Goal: Task Accomplishment & Management: Manage account settings

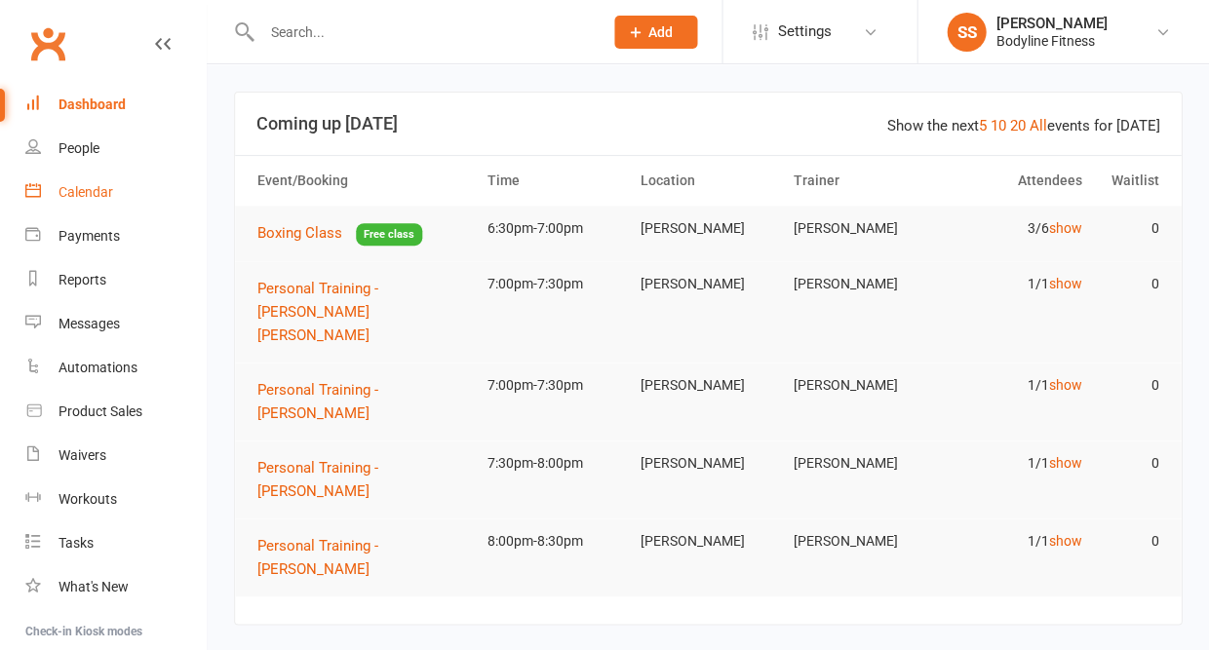
click at [70, 207] on link "Calendar" at bounding box center [115, 193] width 180 height 44
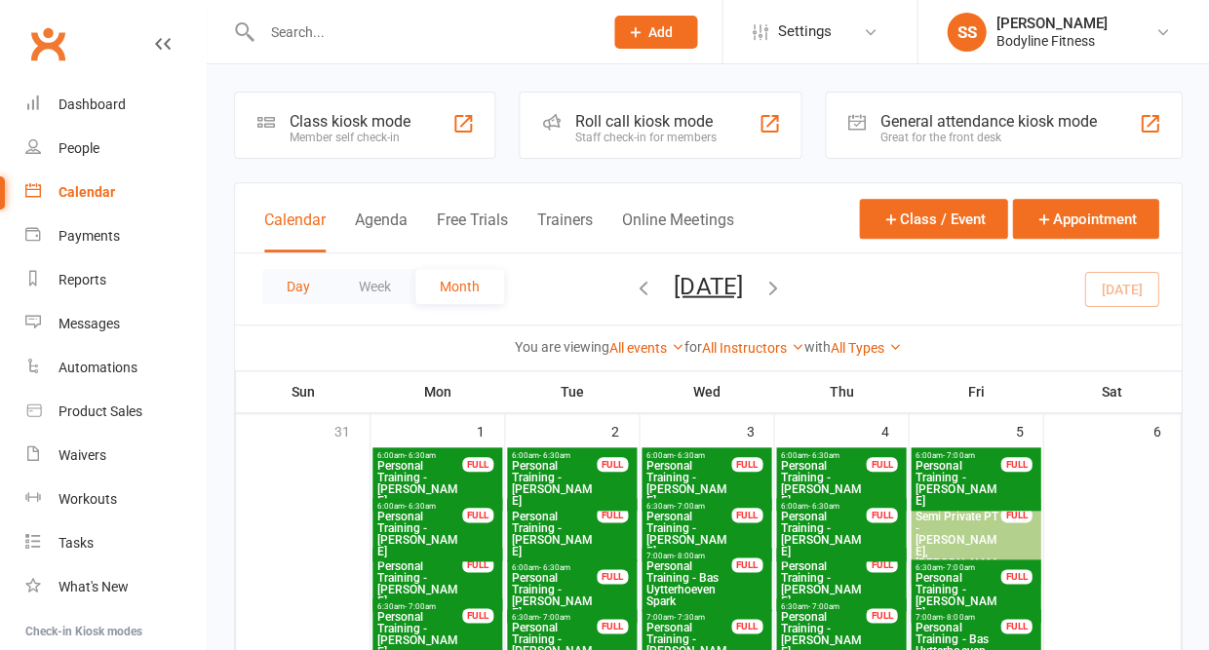
click at [306, 286] on button "Day" at bounding box center [298, 286] width 72 height 35
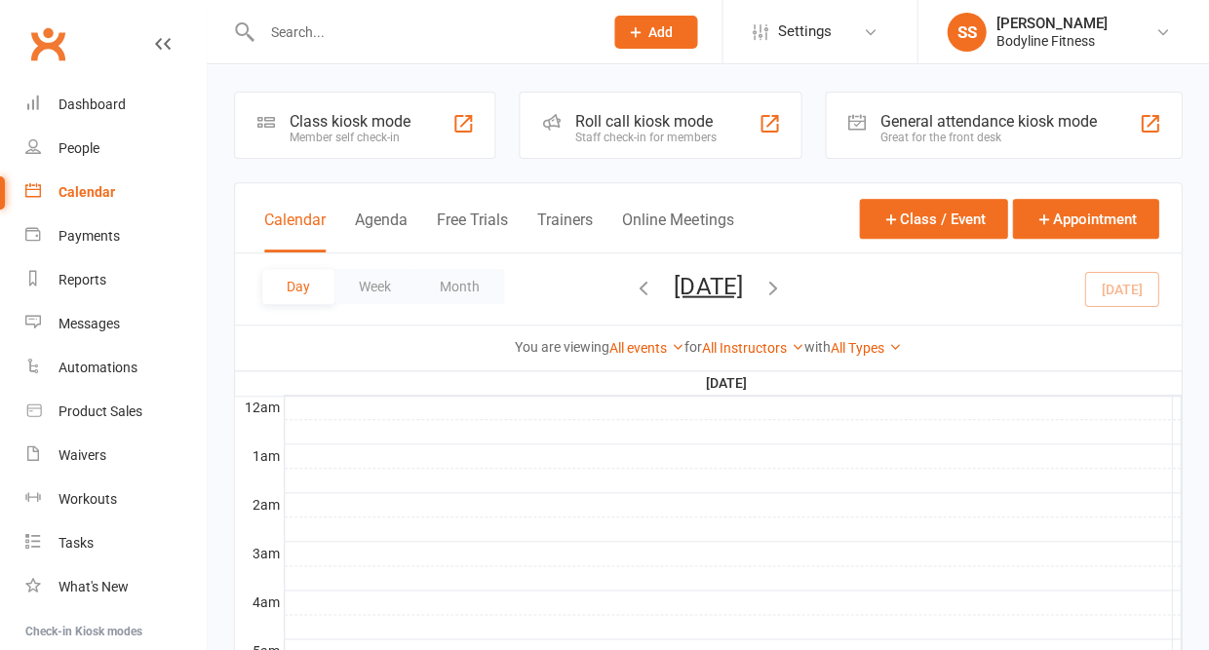
click at [295, 292] on button "Day" at bounding box center [298, 286] width 72 height 35
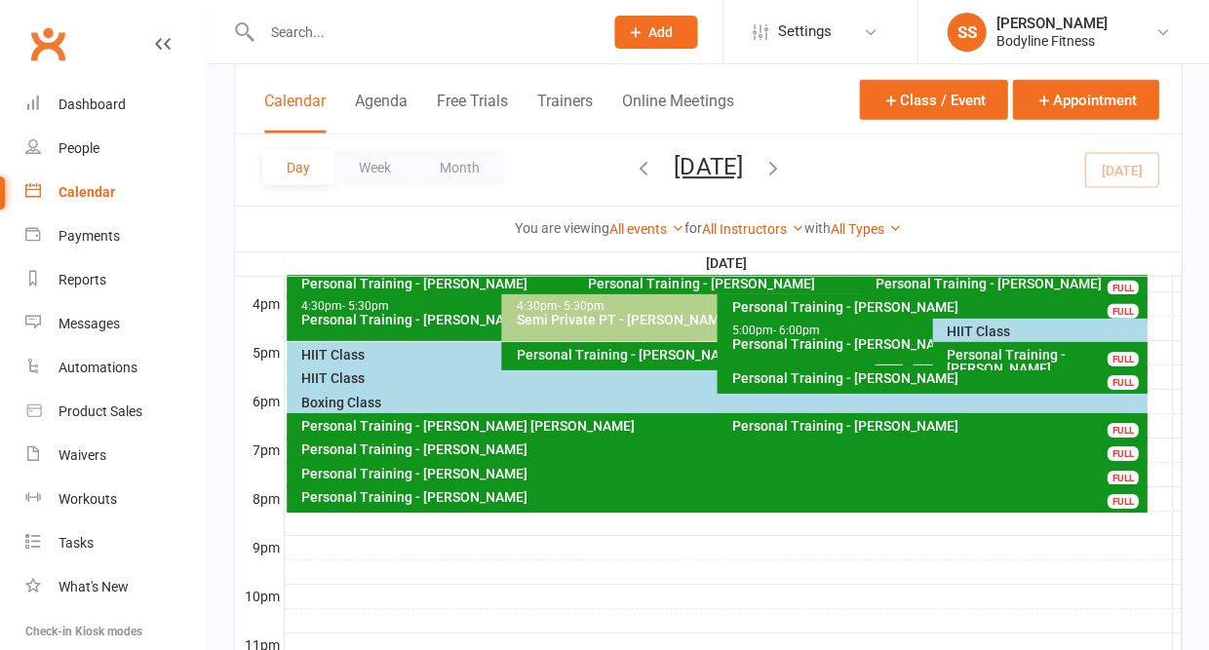
scroll to position [899, 0]
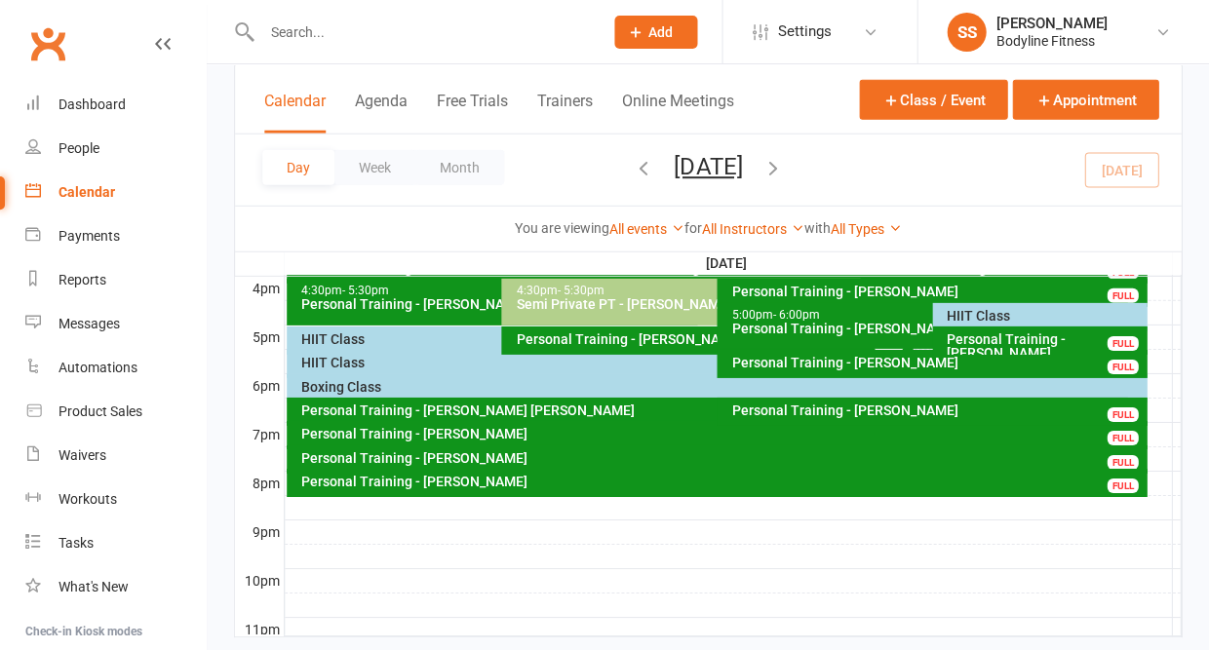
click at [954, 318] on div "HIIT Class" at bounding box center [1045, 316] width 198 height 14
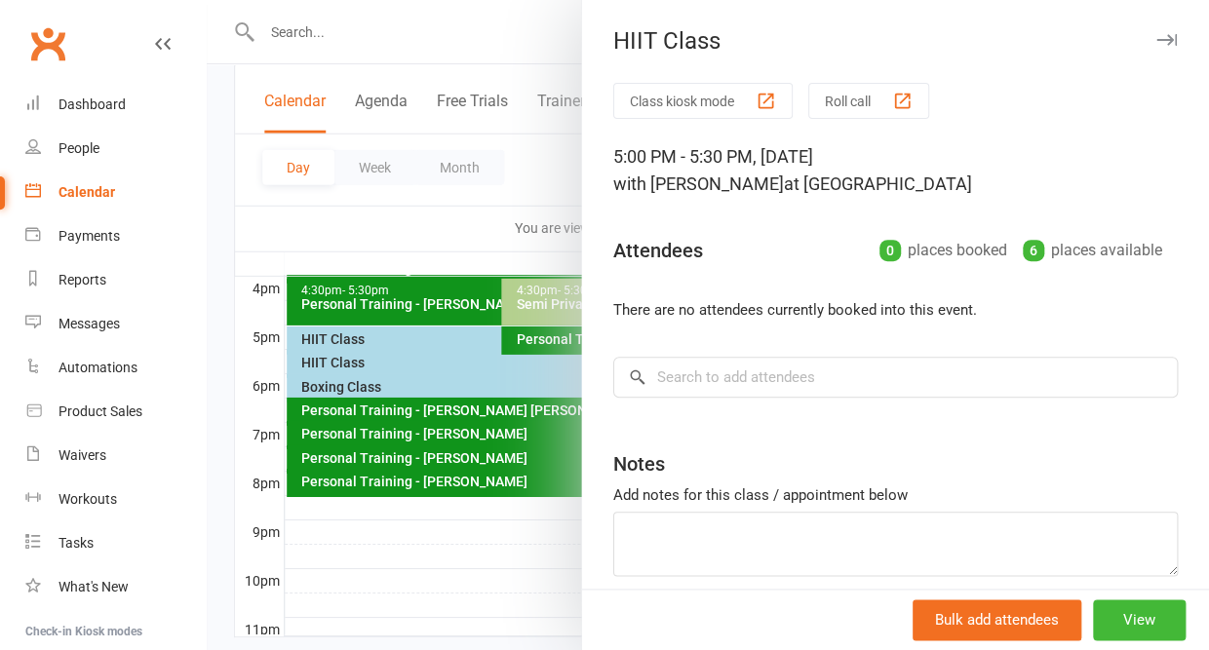
click at [1169, 39] on icon "button" at bounding box center [1166, 40] width 20 height 12
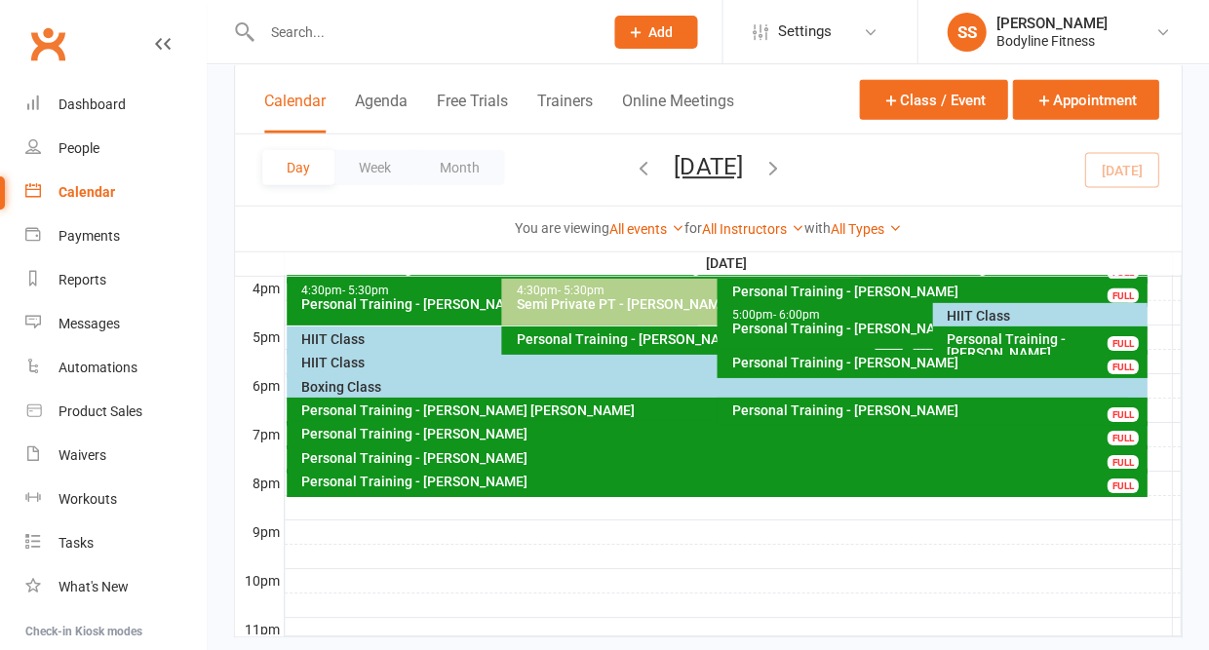
click at [334, 336] on div "HIIT Class" at bounding box center [496, 339] width 393 height 14
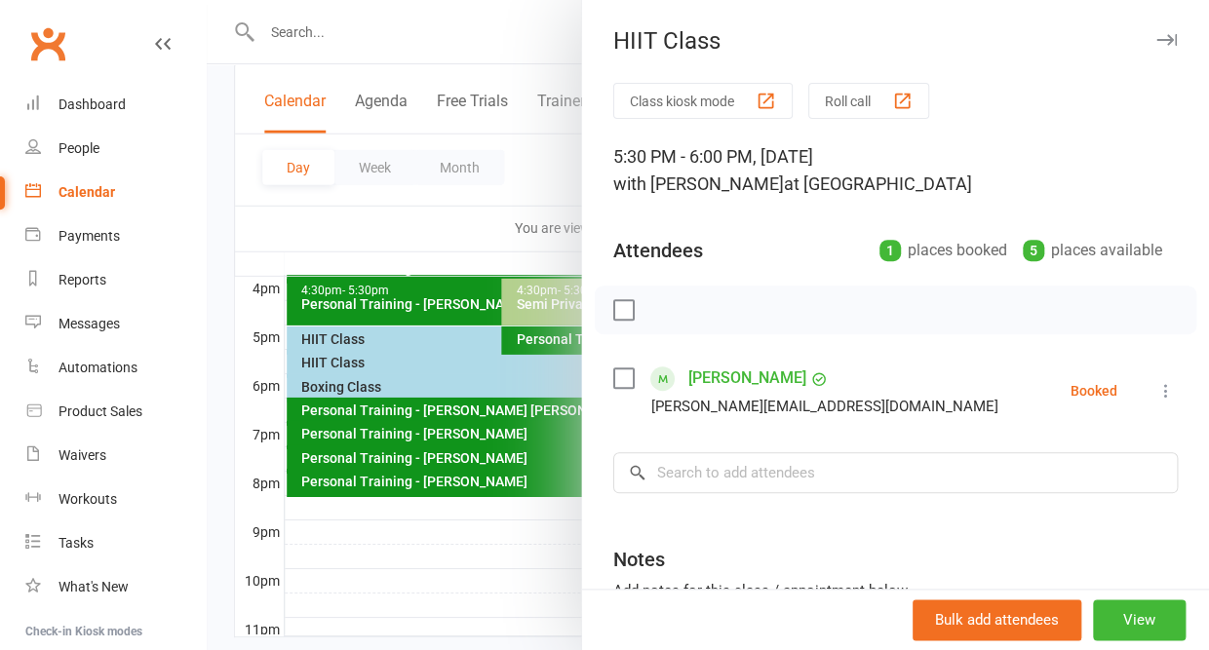
click at [1157, 384] on icon at bounding box center [1165, 390] width 19 height 19
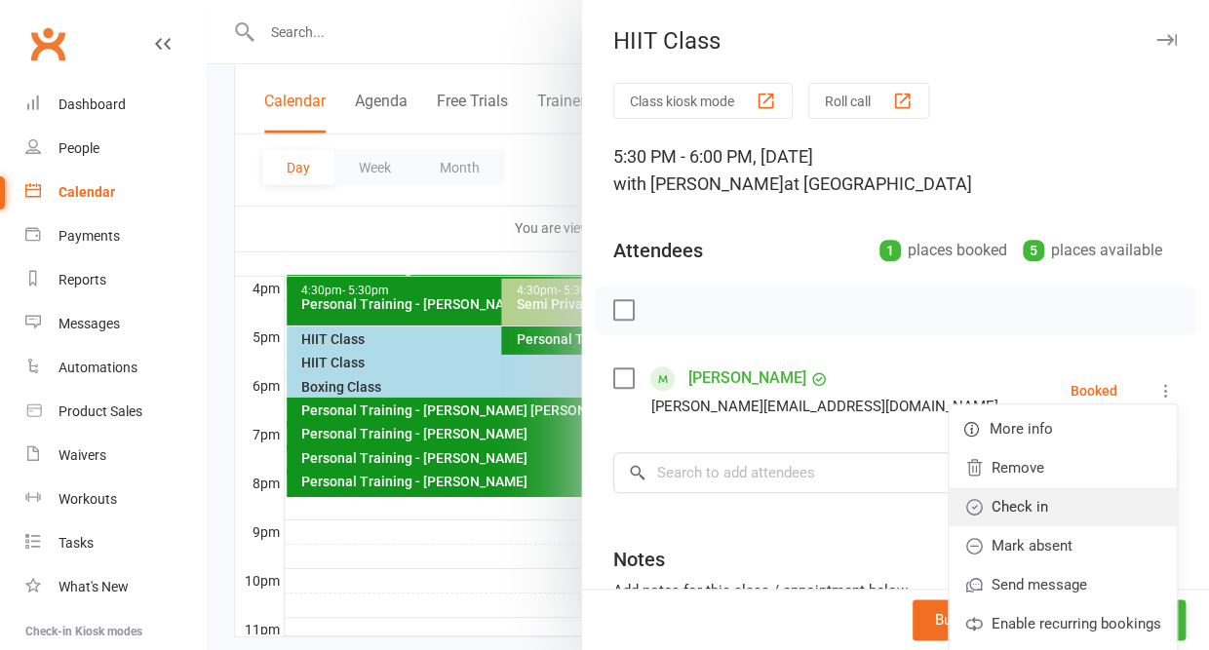
click at [1045, 506] on link "Check in" at bounding box center [1063, 506] width 228 height 39
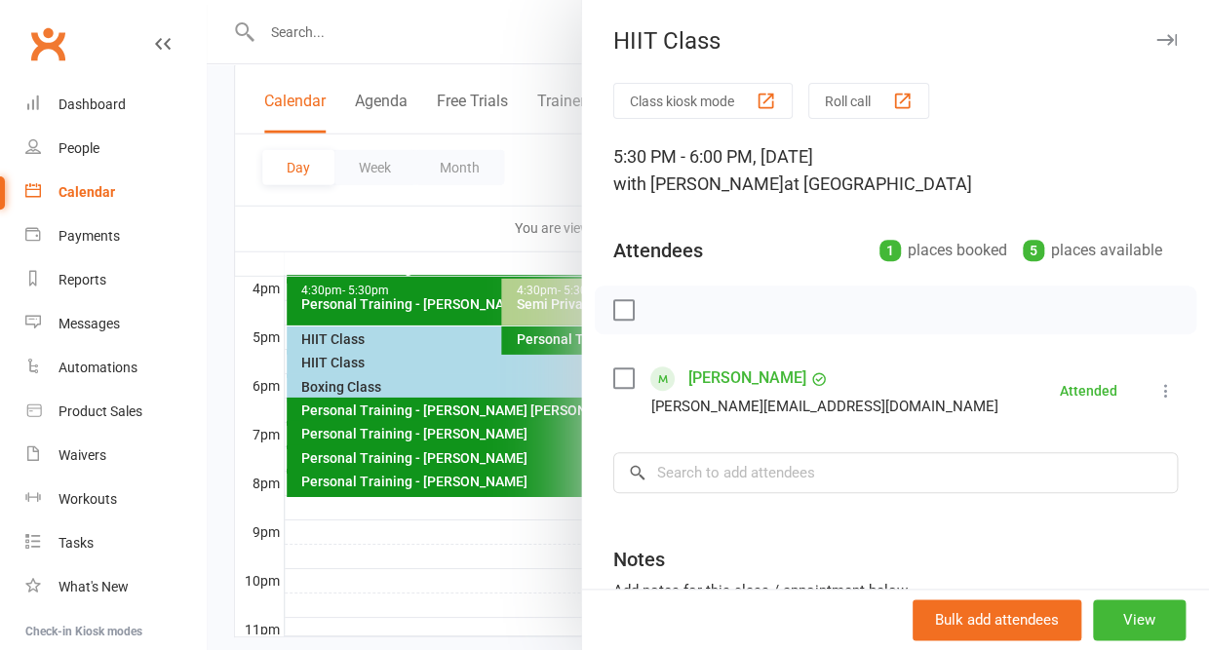
click at [1168, 38] on icon "button" at bounding box center [1166, 40] width 20 height 12
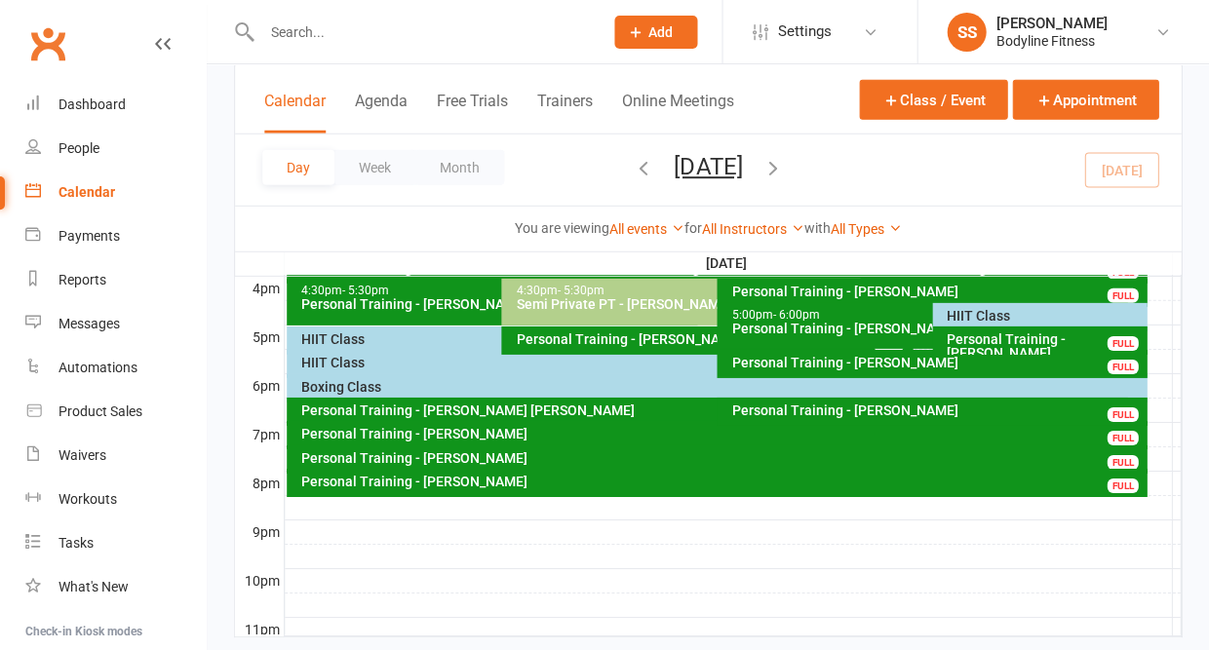
click at [343, 370] on div "HIIT Class" at bounding box center [711, 363] width 823 height 14
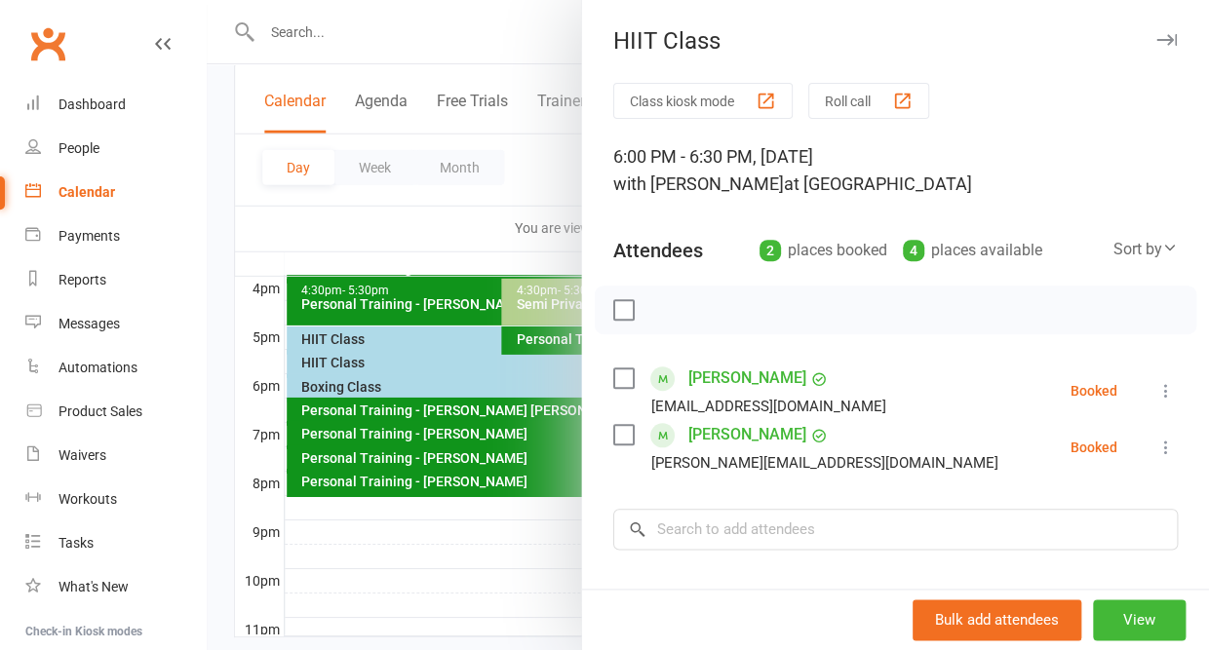
click at [1169, 391] on icon at bounding box center [1165, 390] width 19 height 19
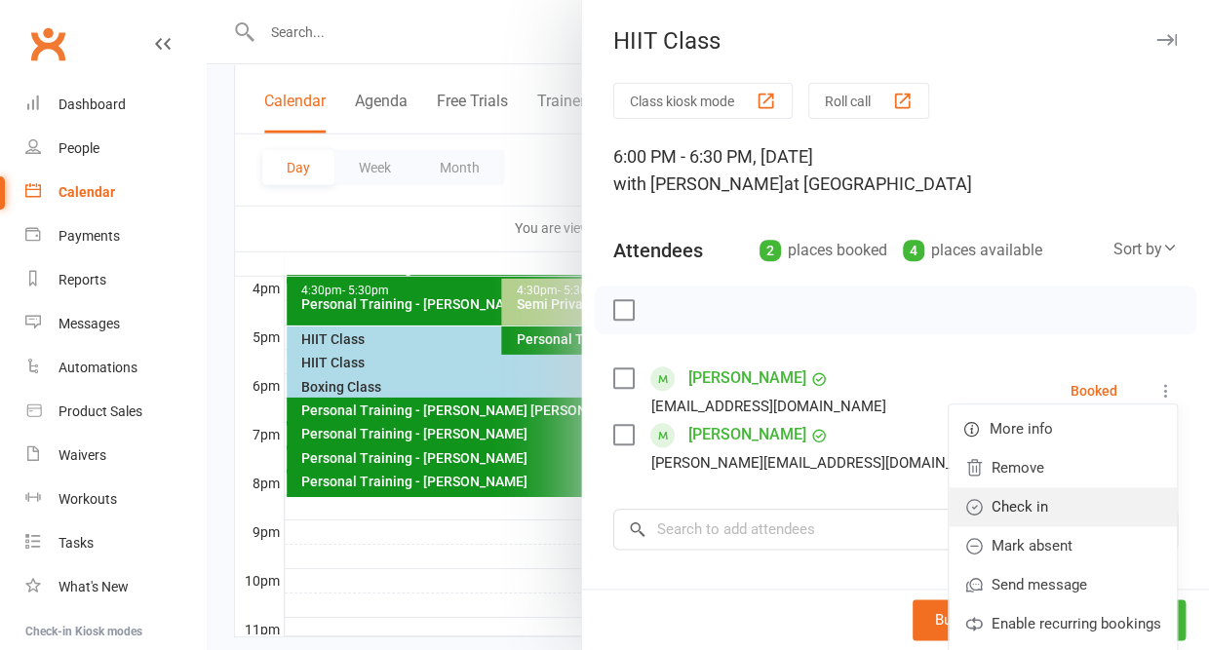
click at [1073, 501] on link "Check in" at bounding box center [1063, 506] width 228 height 39
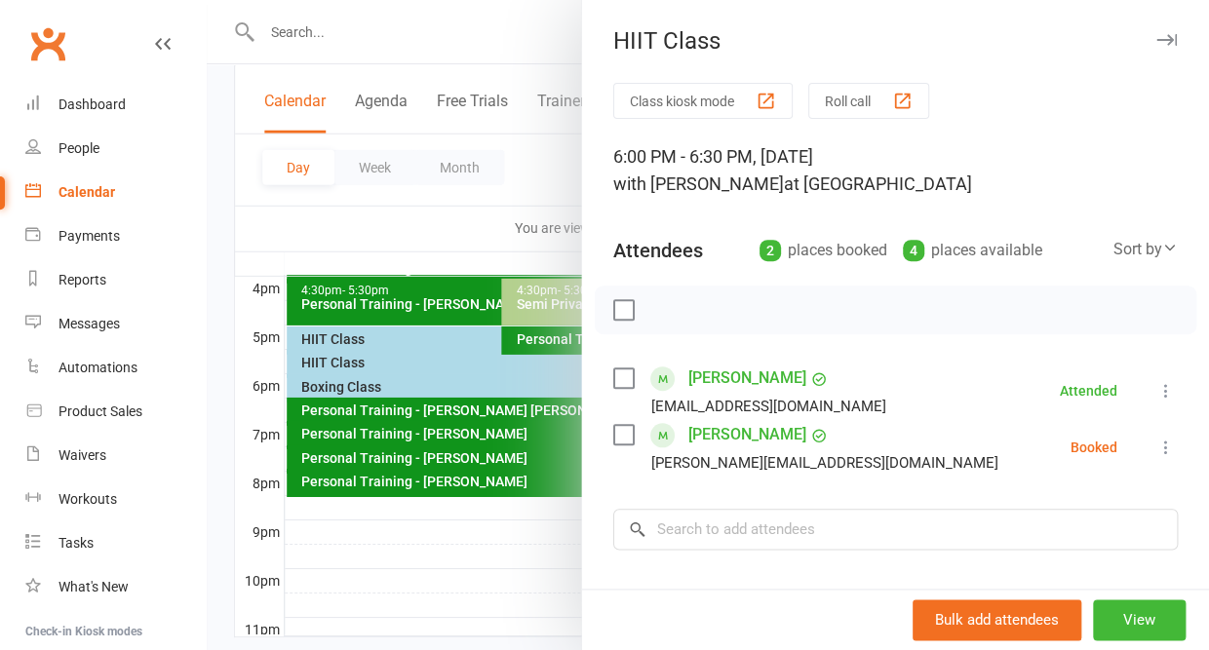
click at [1169, 443] on icon at bounding box center [1165, 447] width 19 height 19
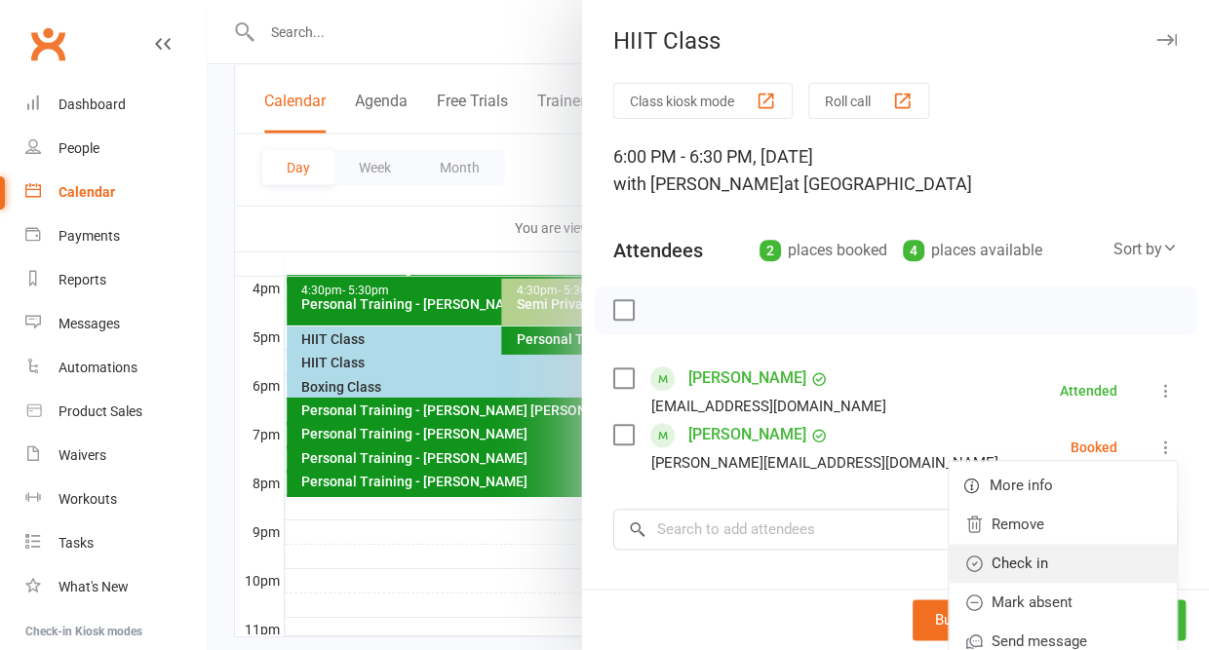
click at [1062, 559] on link "Check in" at bounding box center [1063, 563] width 228 height 39
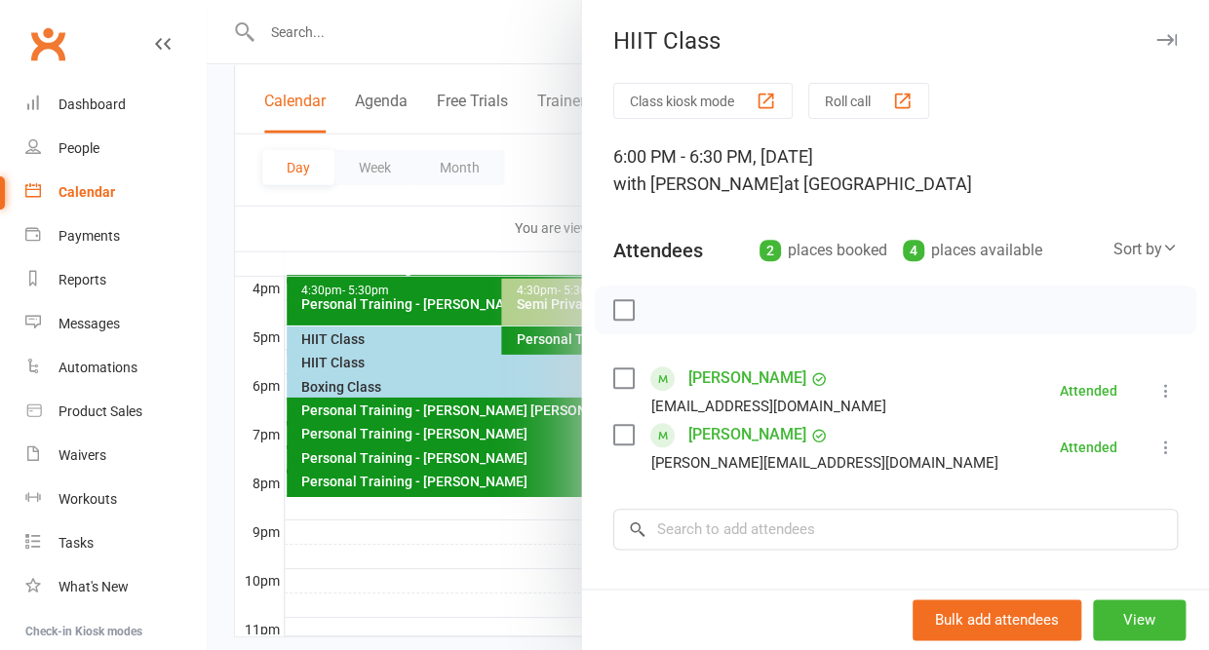
click at [1165, 36] on icon "button" at bounding box center [1166, 40] width 20 height 12
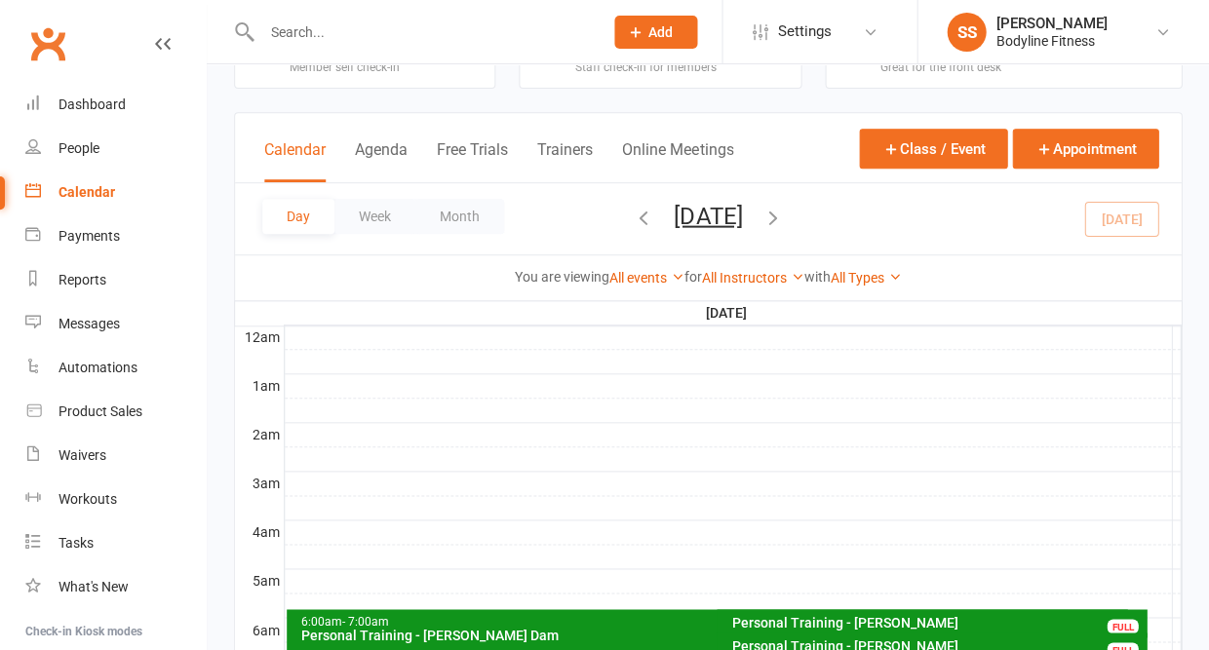
scroll to position [29, 0]
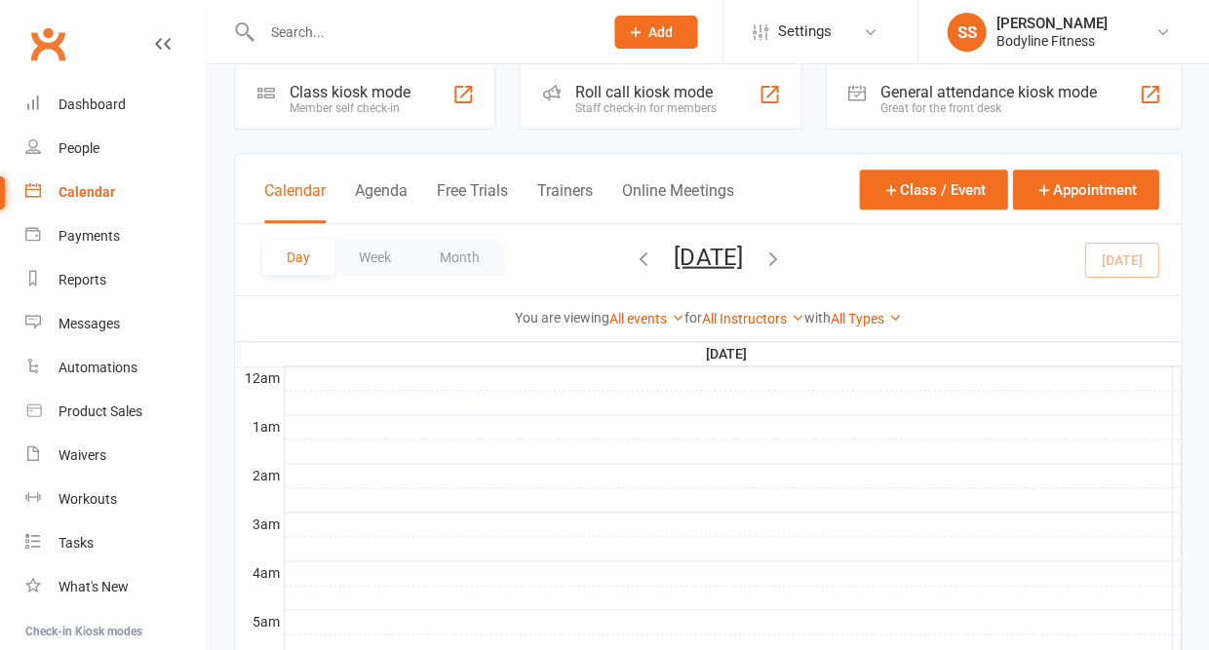
click at [783, 250] on button "button" at bounding box center [771, 260] width 21 height 34
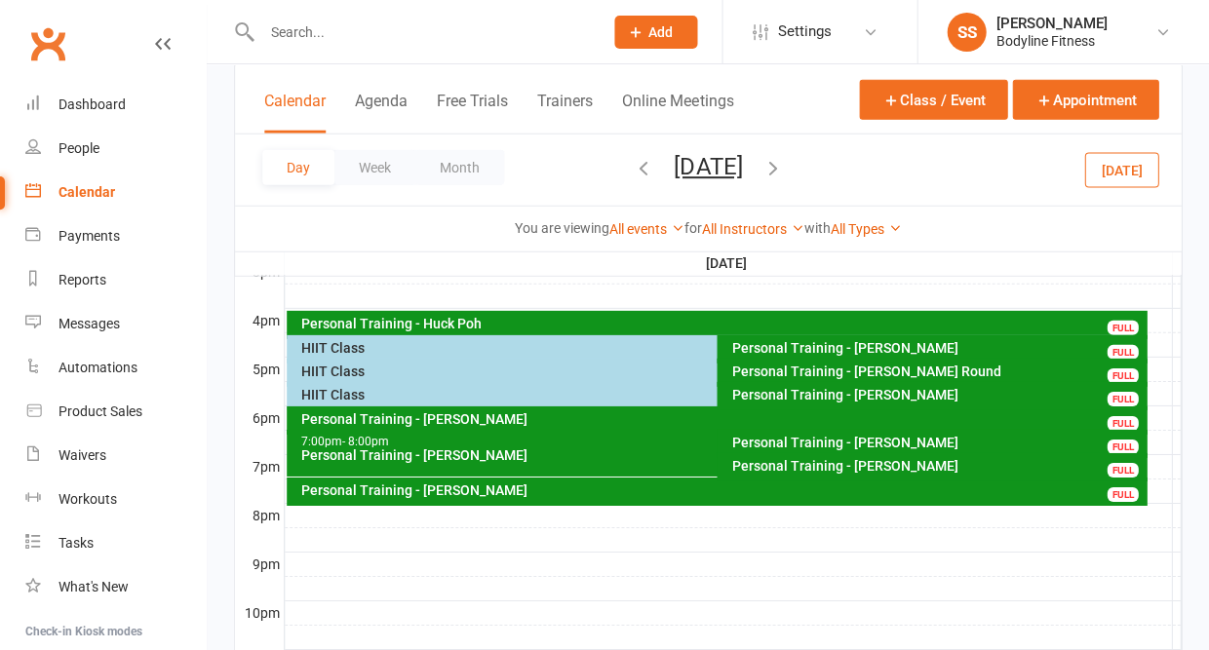
scroll to position [865, 0]
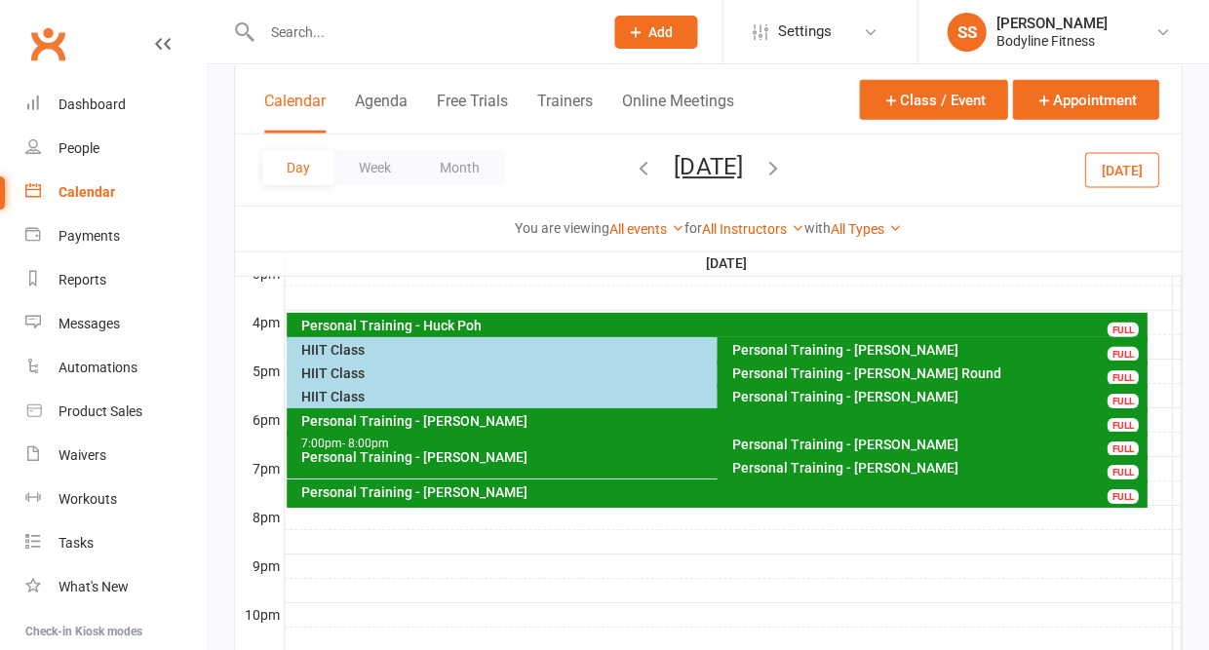
click at [393, 354] on div "HIIT Class" at bounding box center [711, 350] width 823 height 14
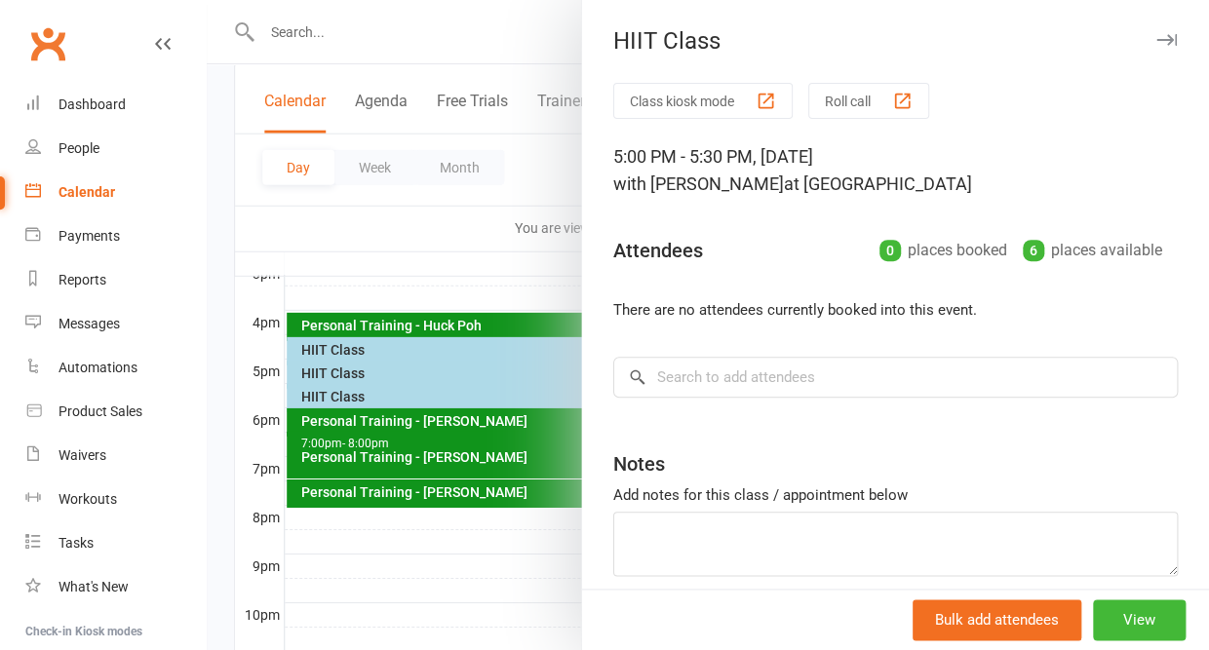
click at [1161, 38] on icon "button" at bounding box center [1166, 40] width 20 height 12
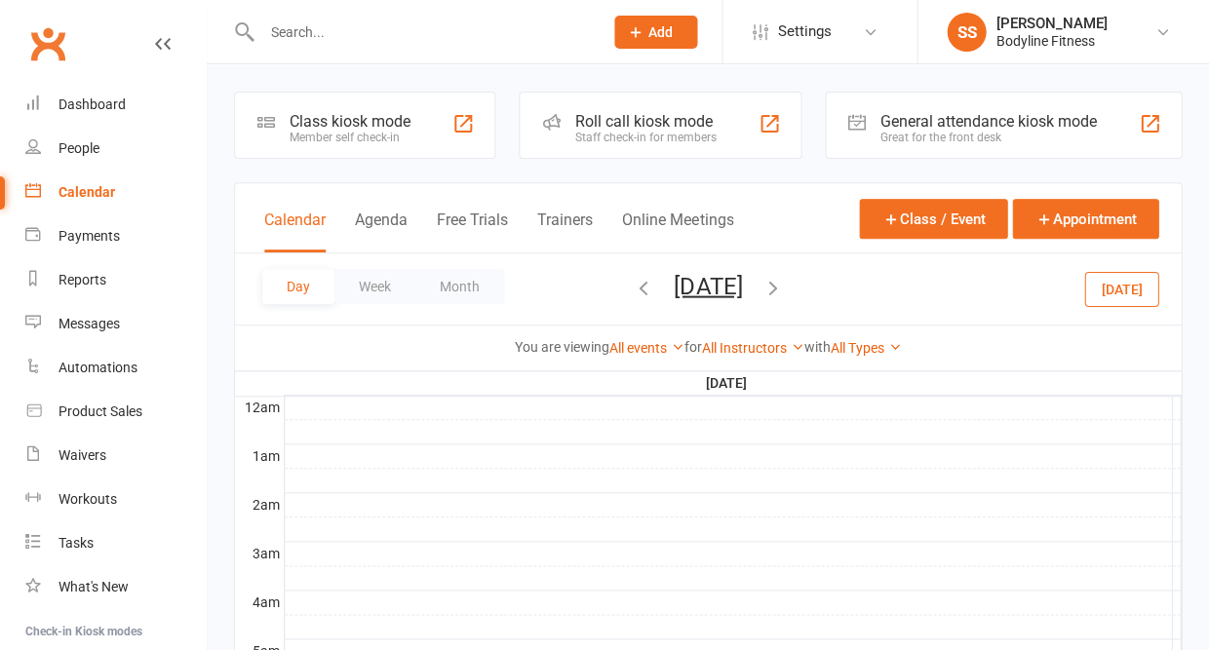
scroll to position [0, 0]
click at [783, 282] on icon "button" at bounding box center [771, 286] width 21 height 21
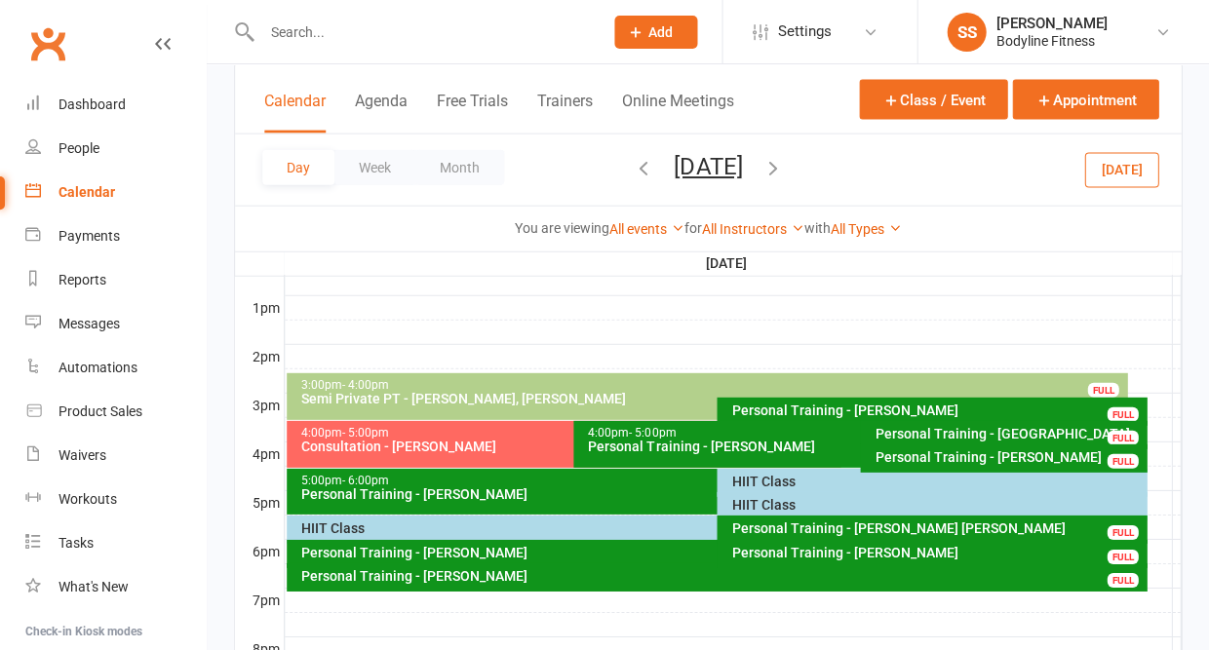
scroll to position [749, 0]
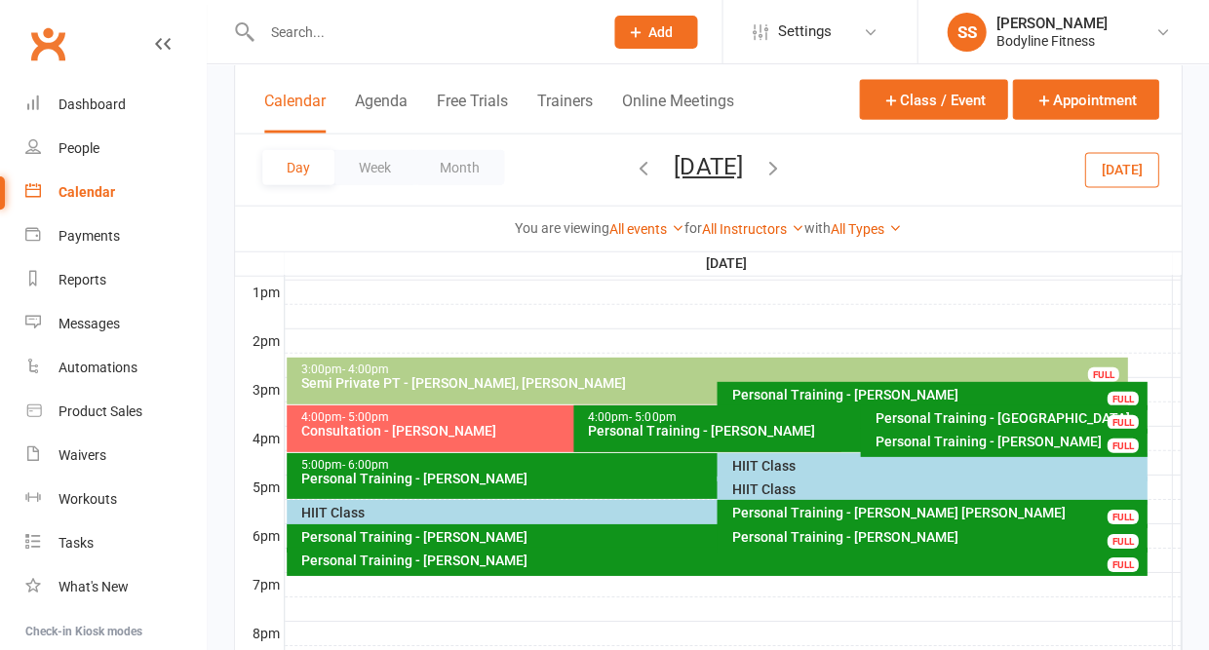
click at [465, 431] on div "Consultation - [PERSON_NAME]" at bounding box center [568, 431] width 536 height 14
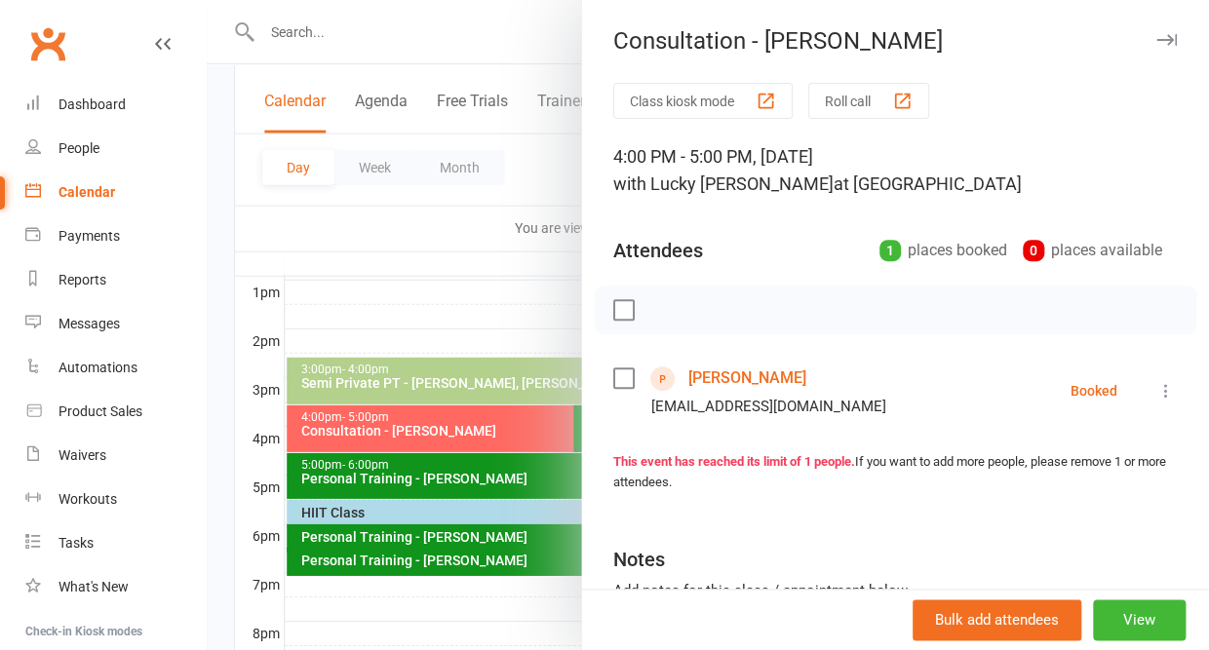
click at [1163, 38] on icon "button" at bounding box center [1166, 40] width 20 height 12
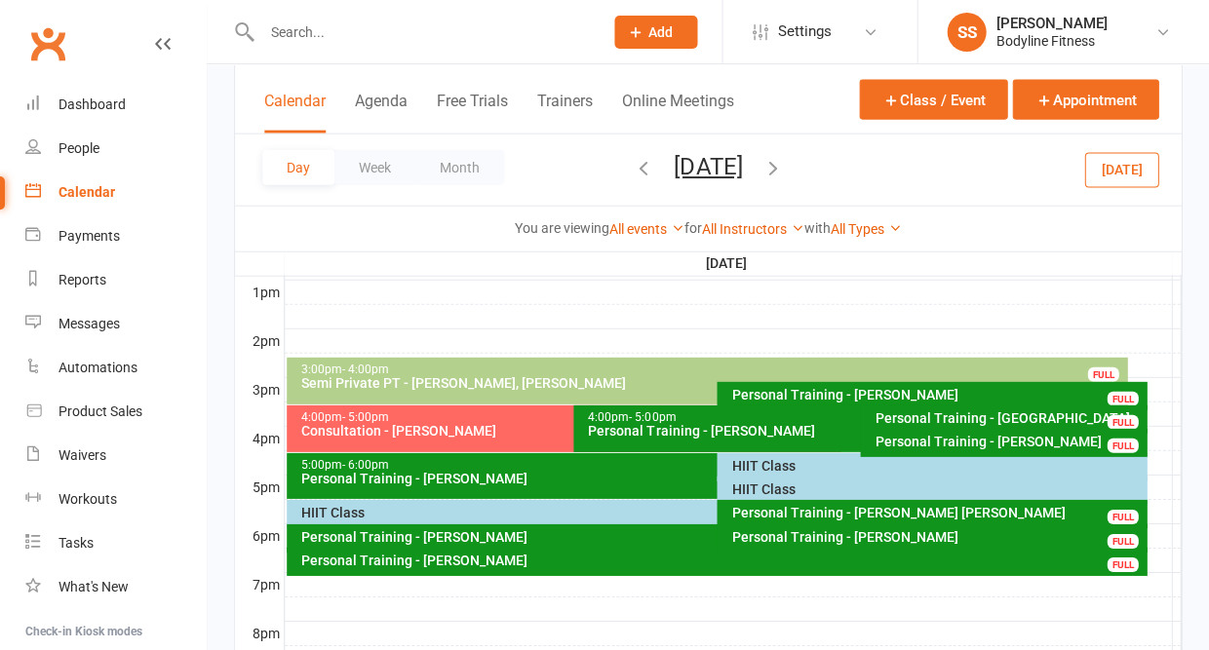
click at [745, 460] on div "HIIT Class" at bounding box center [936, 466] width 412 height 14
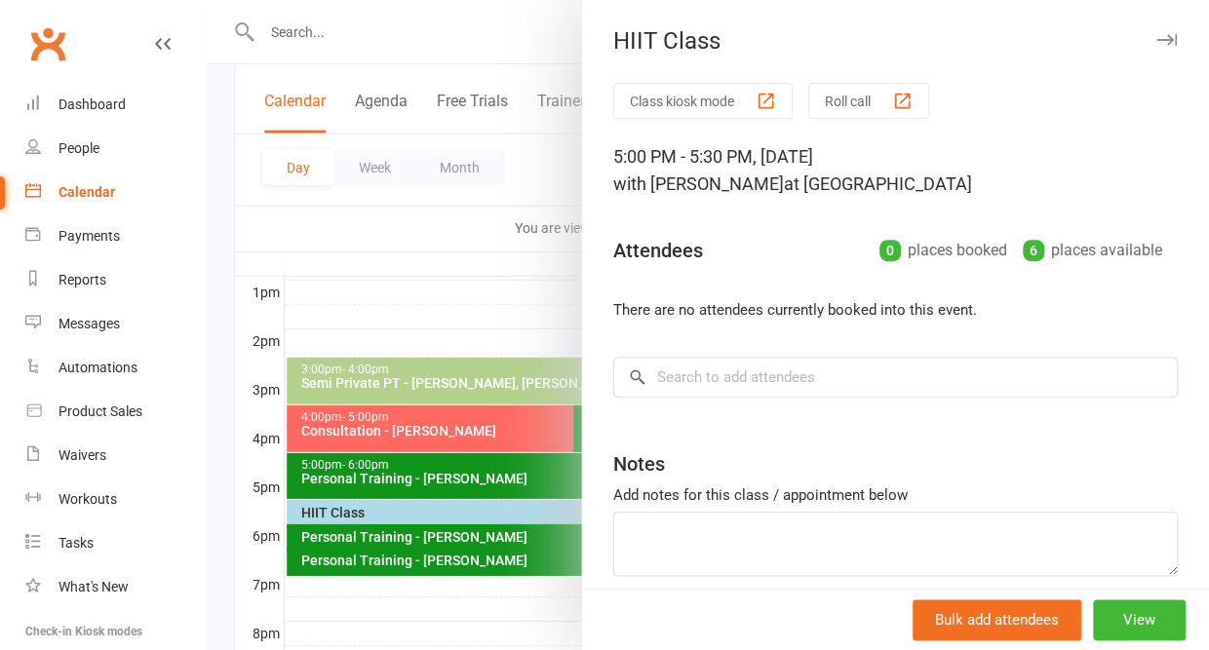
click at [1169, 36] on icon "button" at bounding box center [1166, 40] width 20 height 12
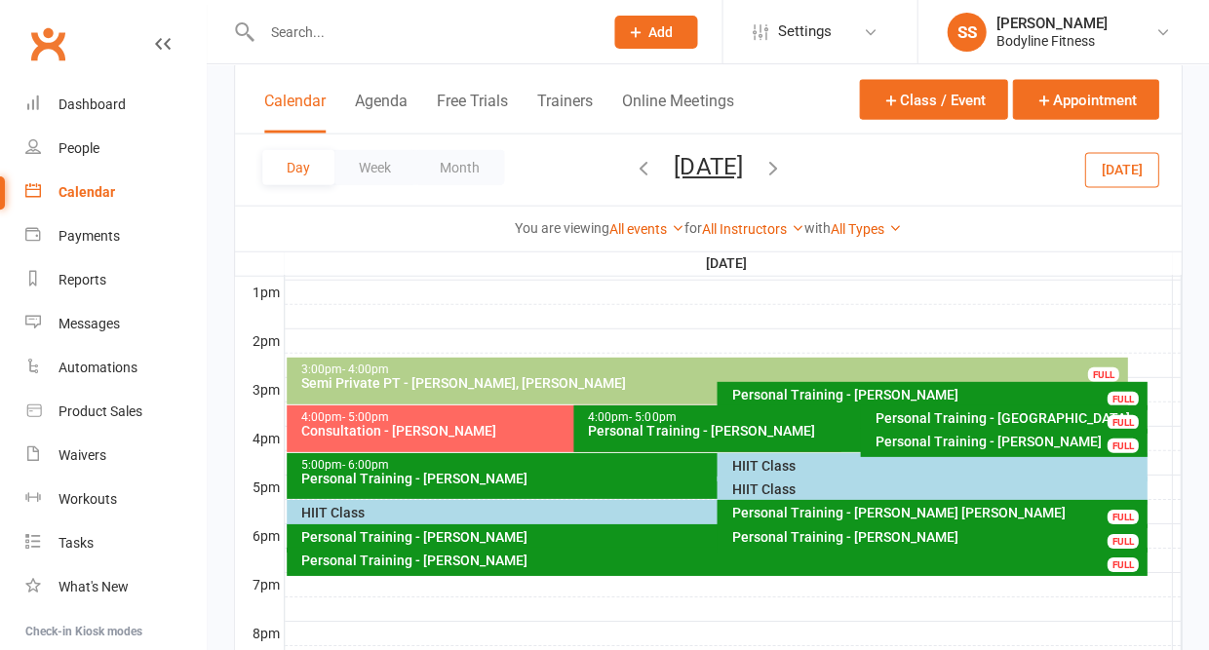
click at [762, 493] on div "HIIT Class" at bounding box center [936, 490] width 412 height 14
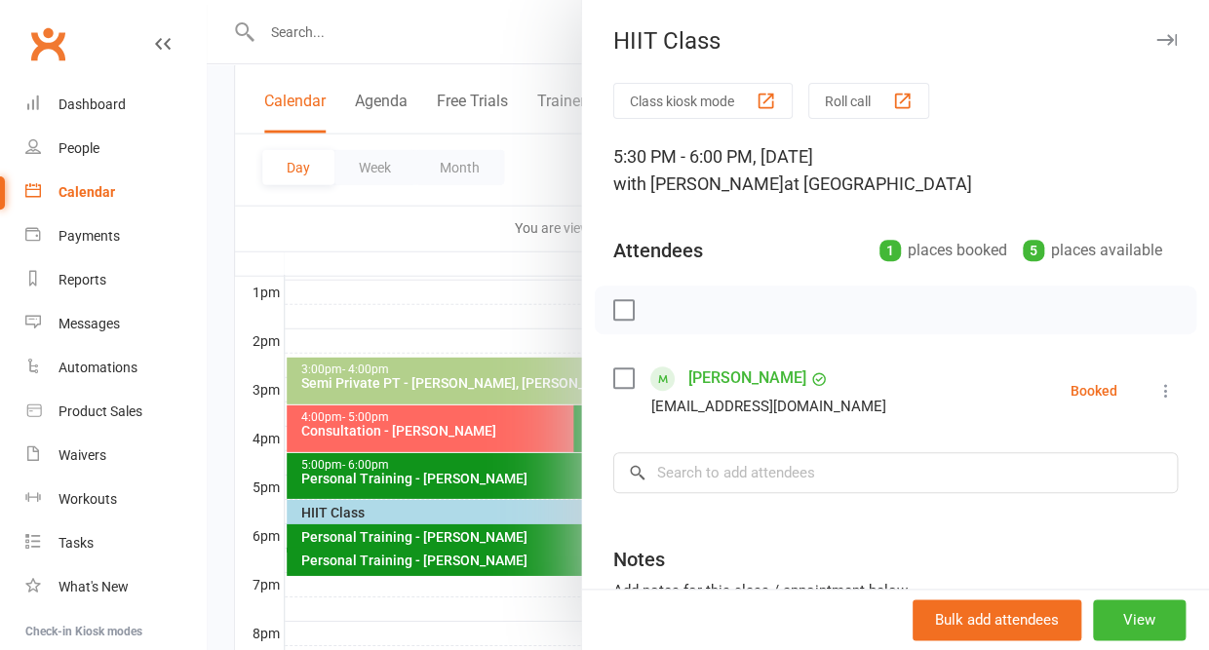
click at [1164, 40] on icon "button" at bounding box center [1166, 40] width 20 height 12
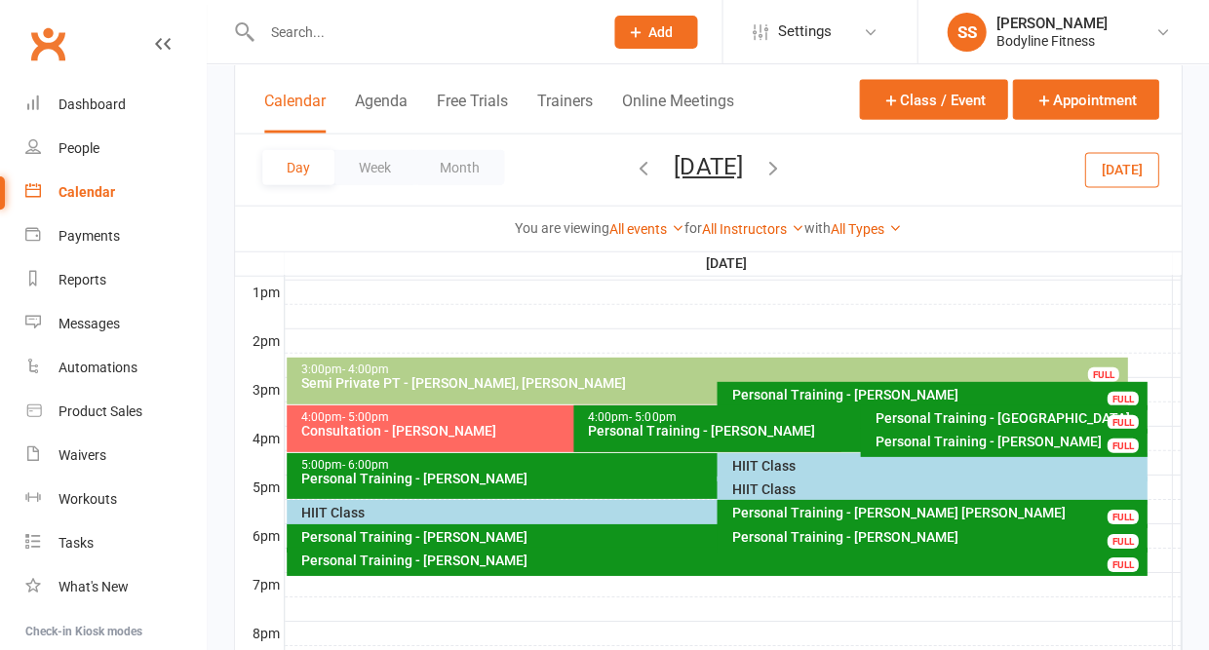
click at [340, 520] on div "HIIT Class" at bounding box center [711, 513] width 823 height 14
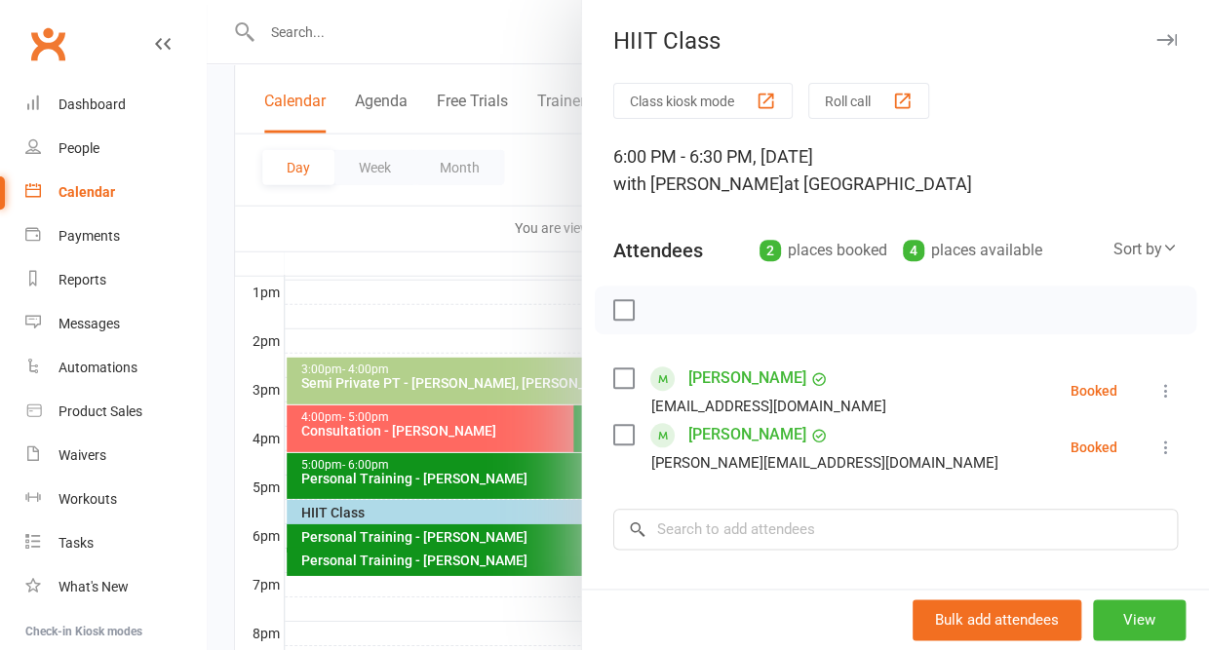
click at [1167, 39] on icon "button" at bounding box center [1166, 40] width 20 height 12
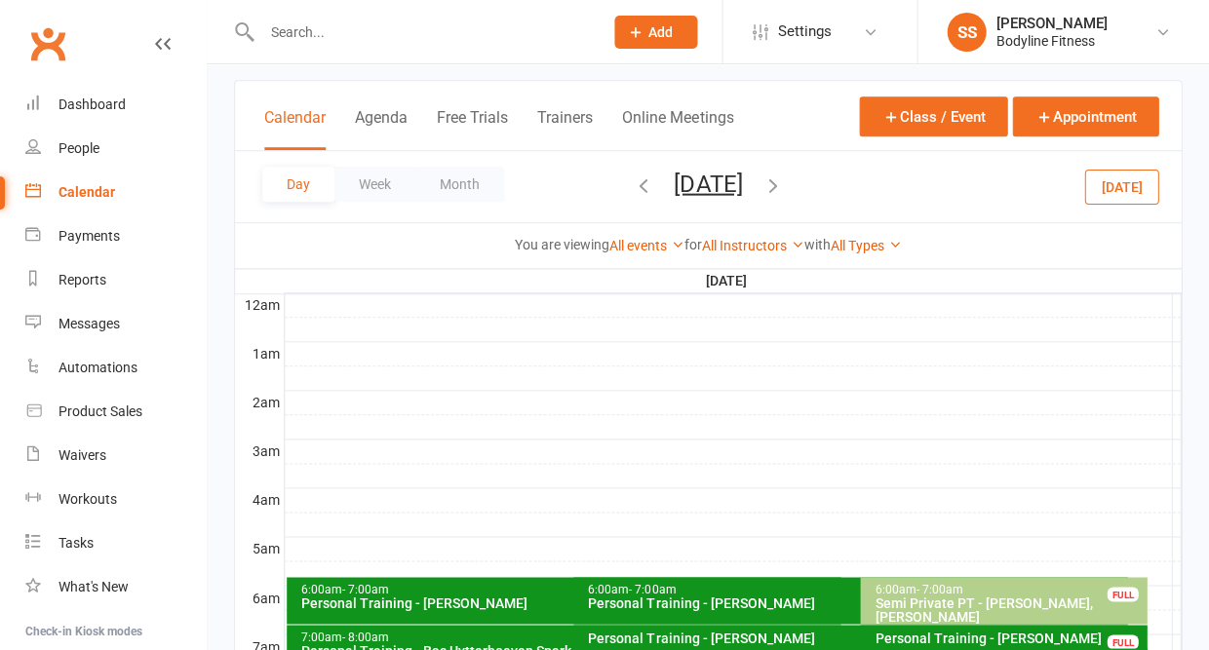
scroll to position [94, 0]
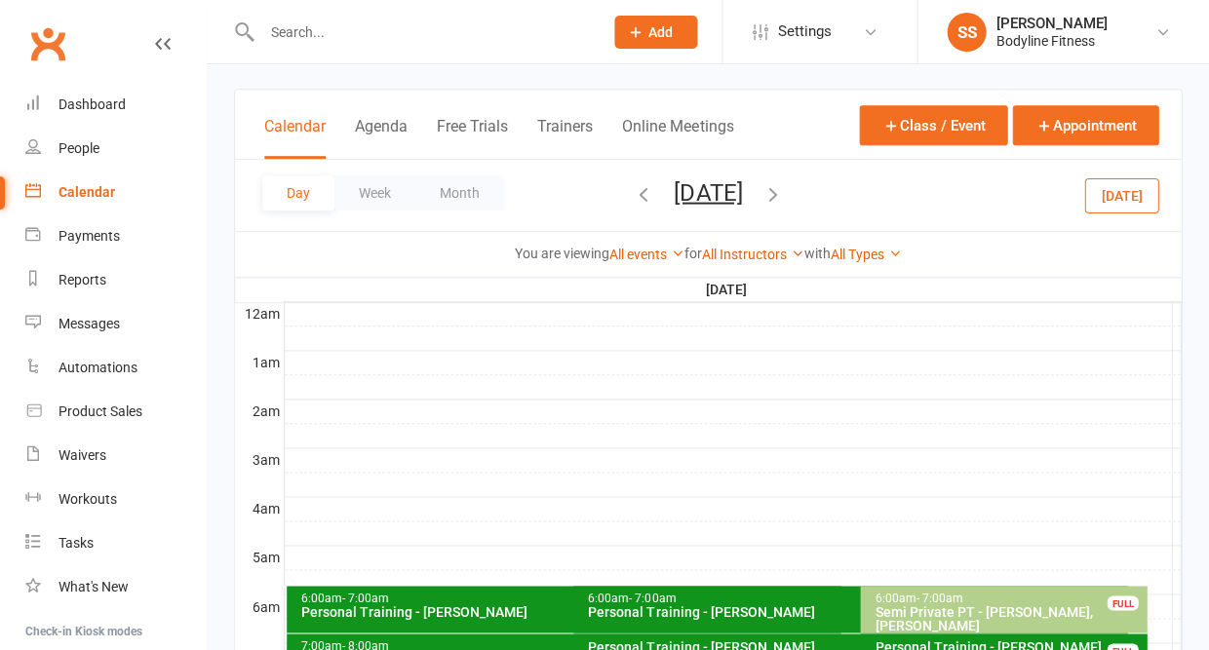
click at [633, 189] on icon "button" at bounding box center [643, 192] width 21 height 21
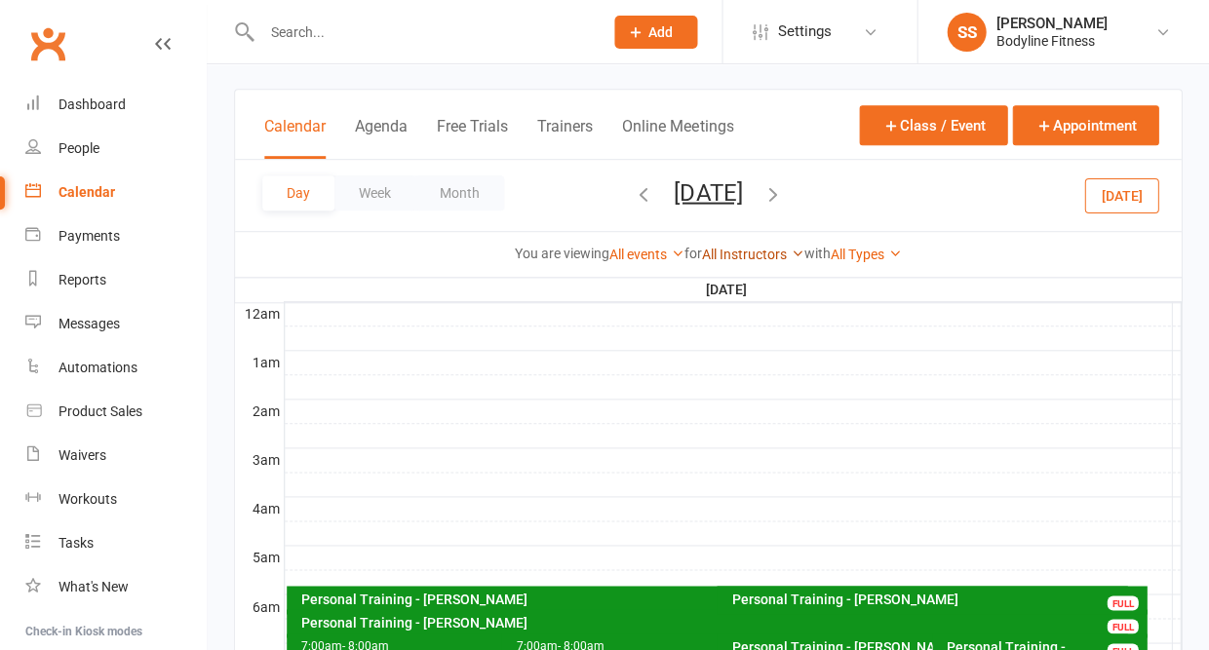
click at [722, 257] on link "All Instructors" at bounding box center [753, 255] width 102 height 16
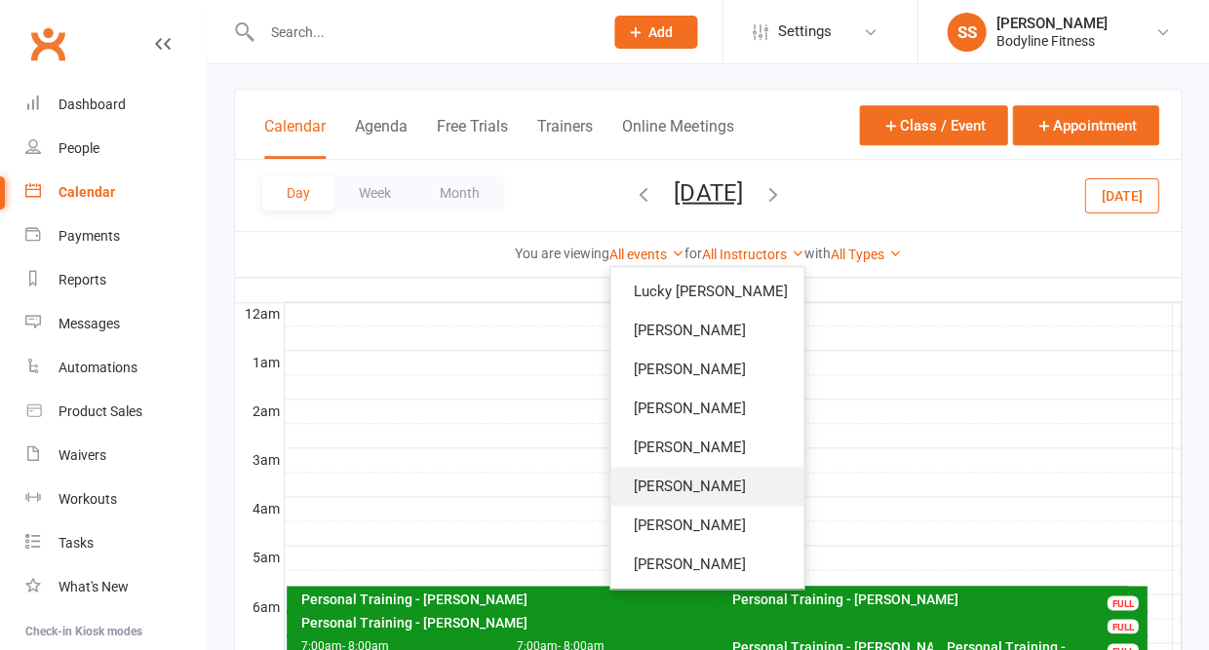
click at [678, 487] on link "[PERSON_NAME]" at bounding box center [706, 486] width 193 height 39
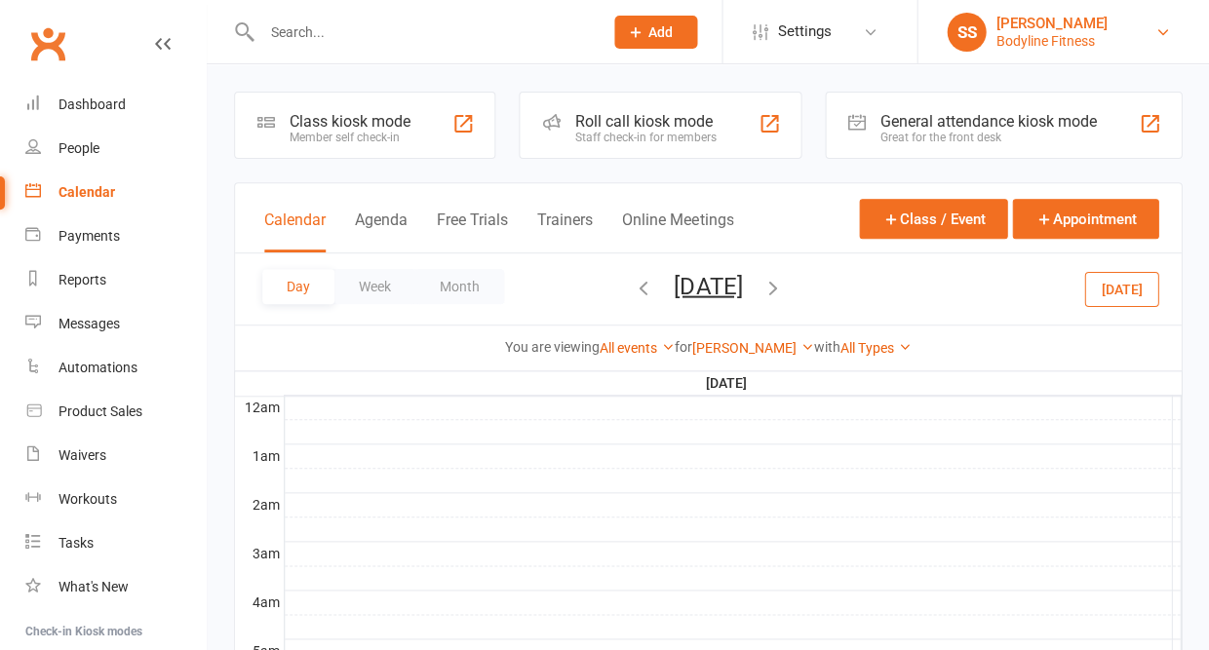
click at [1017, 36] on div "Bodyline Fitness" at bounding box center [1050, 41] width 111 height 18
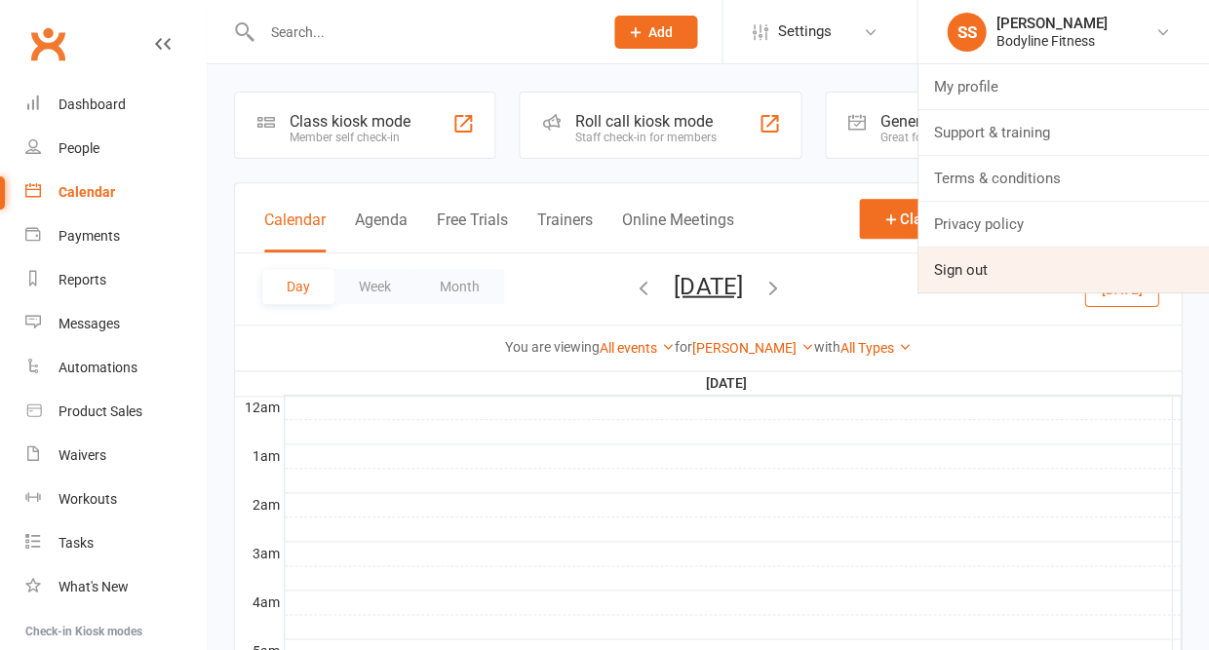
click at [949, 265] on link "Sign out" at bounding box center [1063, 270] width 292 height 45
